Goal: Check status: Check status

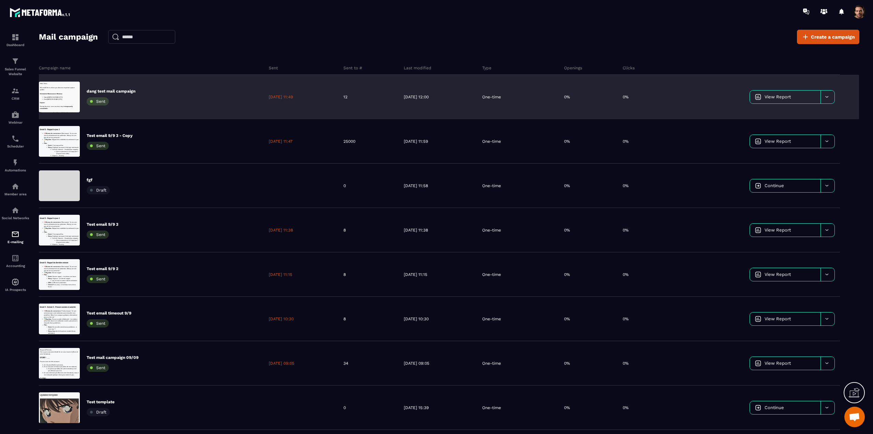
click at [346, 104] on div "12" at bounding box center [368, 97] width 60 height 44
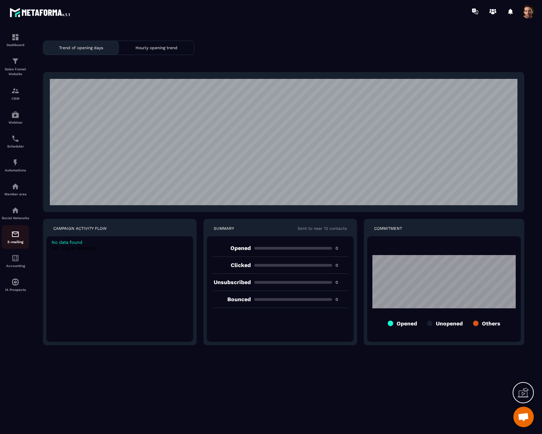
click at [15, 243] on div "E-mailing" at bounding box center [15, 237] width 27 height 14
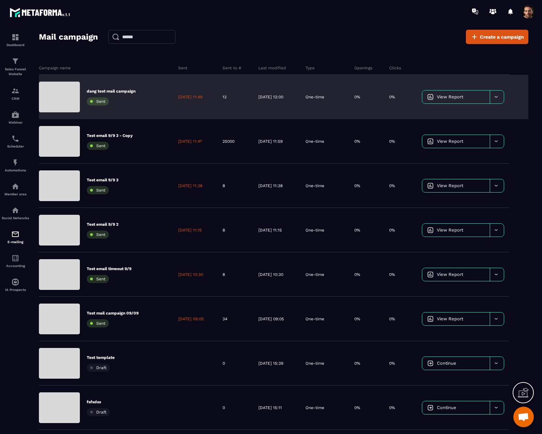
click at [496, 96] on icon at bounding box center [495, 96] width 5 height 5
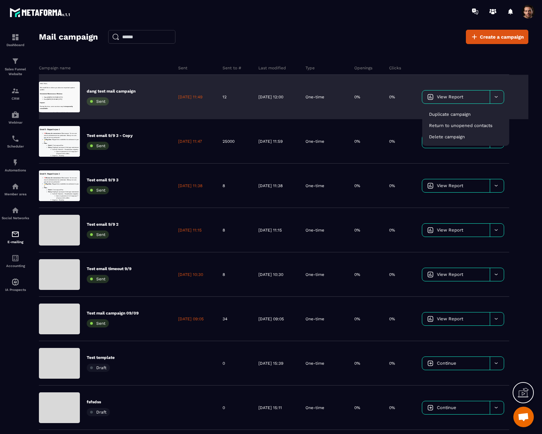
click at [496, 96] on icon at bounding box center [495, 96] width 5 height 5
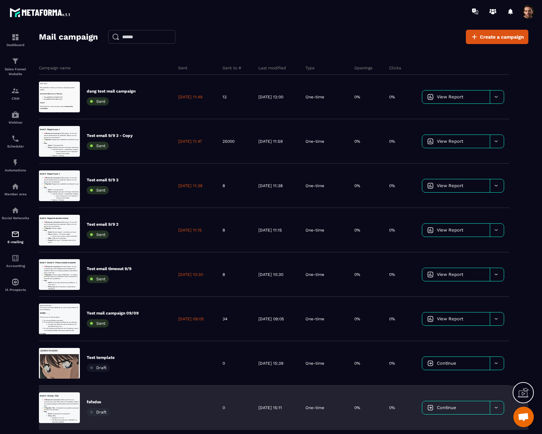
scroll to position [159, 0]
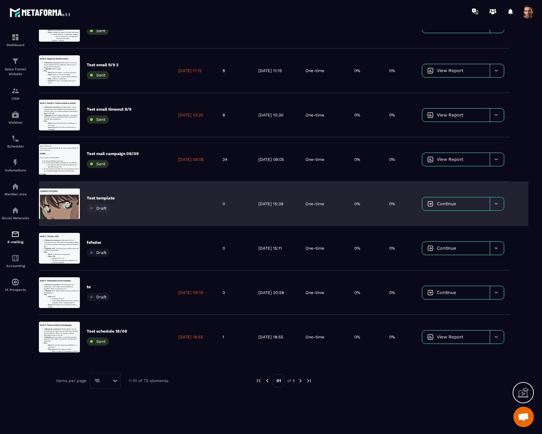
click at [363, 215] on div "0%" at bounding box center [366, 203] width 35 height 44
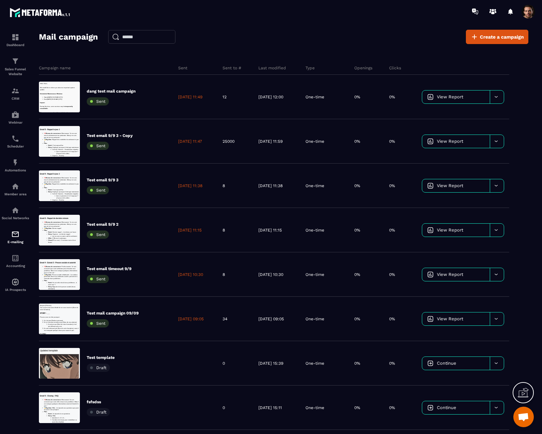
click at [525, 8] on span at bounding box center [528, 12] width 14 height 14
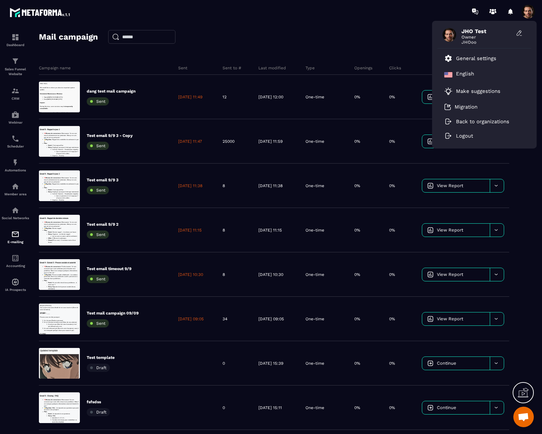
click at [526, 8] on span at bounding box center [528, 12] width 14 height 14
